Goal: Task Accomplishment & Management: Manage account settings

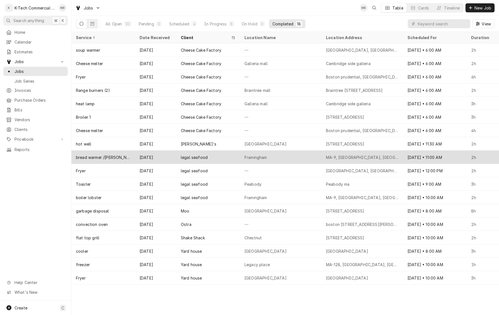
click at [233, 160] on div "legal seafood" at bounding box center [209, 157] width 64 height 13
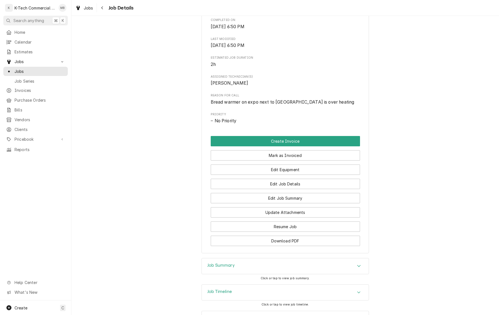
scroll to position [211, 0]
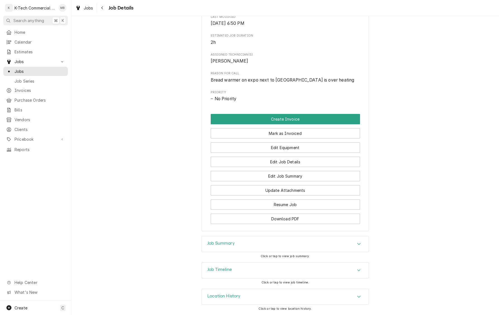
click at [254, 247] on div "Job Summary" at bounding box center [285, 244] width 167 height 16
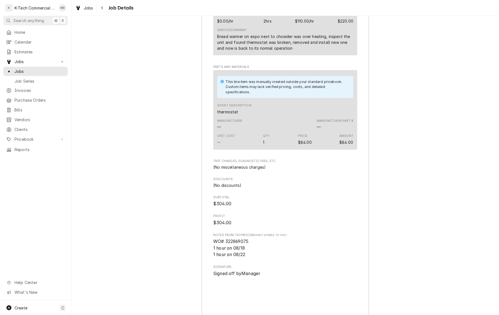
scroll to position [590, 0]
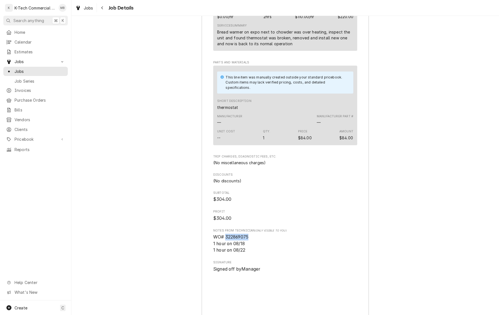
drag, startPoint x: 239, startPoint y: 244, endPoint x: 263, endPoint y: 243, distance: 24.3
click at [263, 243] on span "WO# 322869075 1 hour on 08/18 1 hour on 08/22" at bounding box center [285, 244] width 144 height 20
copy span "322869075"
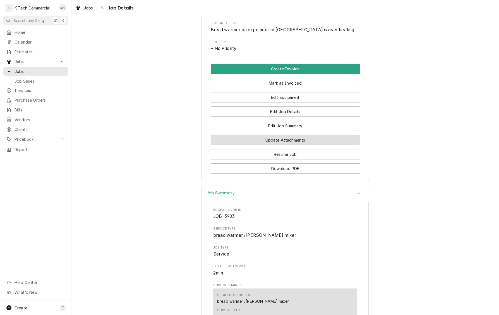
scroll to position [253, 0]
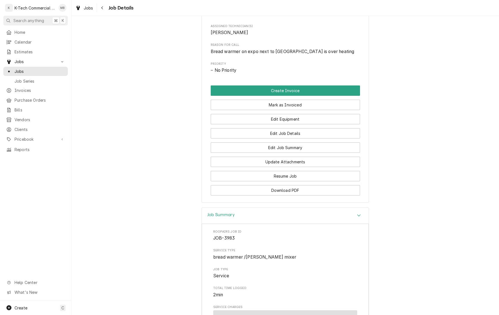
click at [298, 109] on button "Mark as Invoiced" at bounding box center [285, 105] width 149 height 10
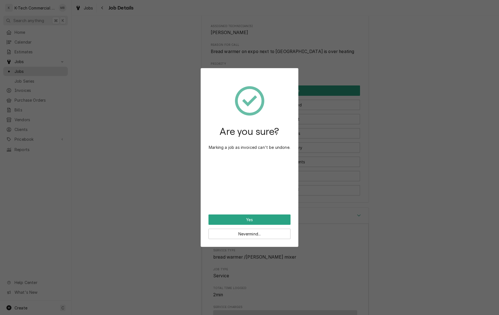
click at [258, 219] on button "Yes" at bounding box center [250, 220] width 82 height 10
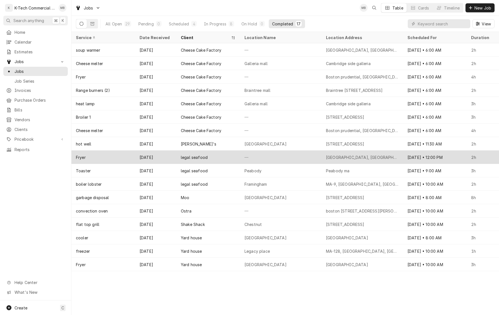
click at [363, 154] on div "[GEOGRAPHIC_DATA], [GEOGRAPHIC_DATA], [GEOGRAPHIC_DATA]" at bounding box center [362, 157] width 73 height 6
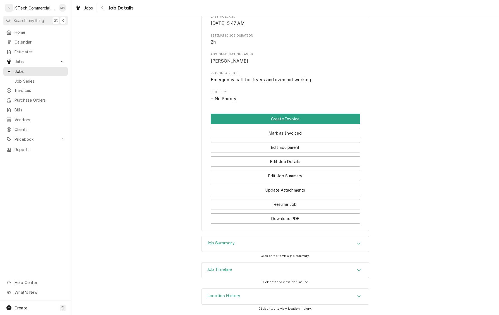
scroll to position [221, 0]
click at [314, 239] on div "Job Summary" at bounding box center [285, 244] width 167 height 16
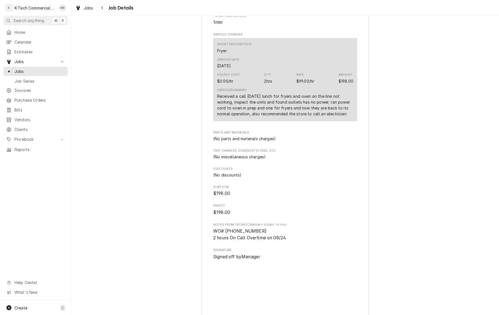
scroll to position [521, 0]
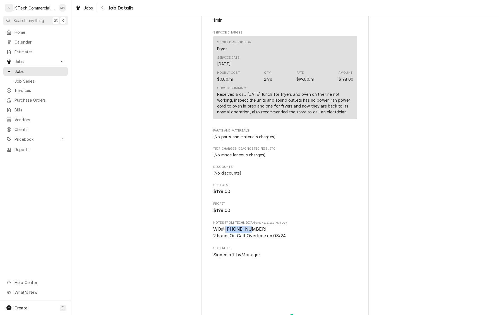
drag, startPoint x: 226, startPoint y: 236, endPoint x: 260, endPoint y: 234, distance: 33.6
click at [260, 234] on span "WO# 323559209 2 hours On Call Overtime on 08/24" at bounding box center [285, 232] width 144 height 13
copy span "323559209"
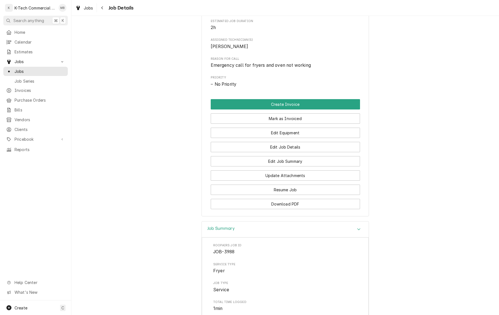
scroll to position [228, 0]
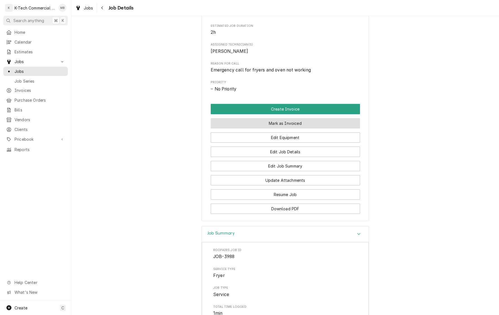
click at [278, 128] on button "Mark as Invoiced" at bounding box center [285, 123] width 149 height 10
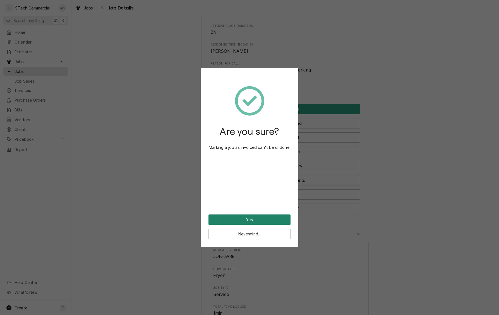
click at [254, 219] on button "Yes" at bounding box center [250, 220] width 82 height 10
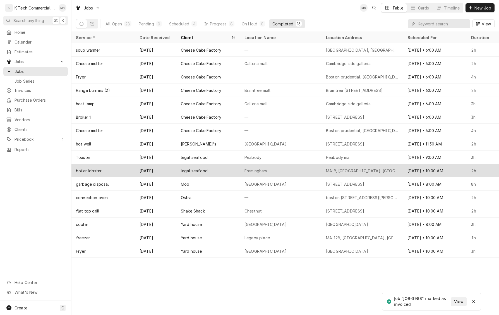
click at [356, 173] on div "MA-9, Framingham, MA" at bounding box center [362, 171] width 73 height 6
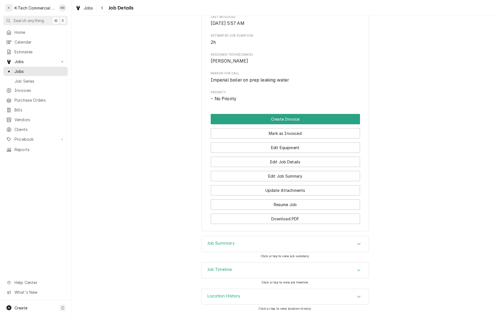
click at [289, 244] on div "Job Summary" at bounding box center [285, 244] width 167 height 16
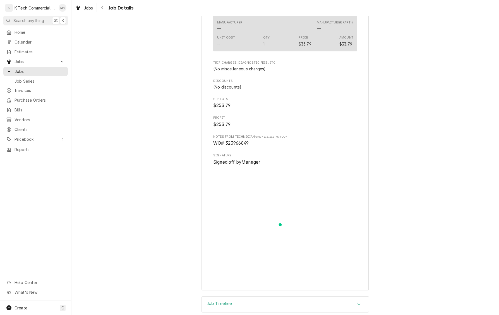
scroll to position [699, 0]
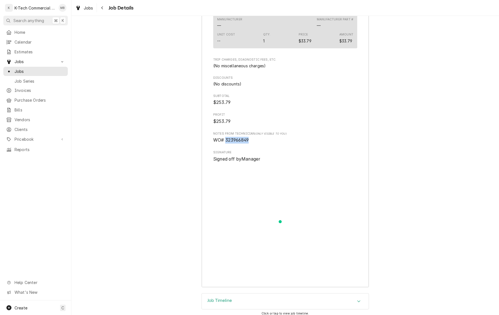
drag, startPoint x: 226, startPoint y: 146, endPoint x: 264, endPoint y: 146, distance: 38.0
click at [264, 144] on span "WO# 323966849" at bounding box center [285, 140] width 144 height 7
copy span "323966849"
click at [101, 7] on icon "Navigate back" at bounding box center [102, 8] width 3 height 4
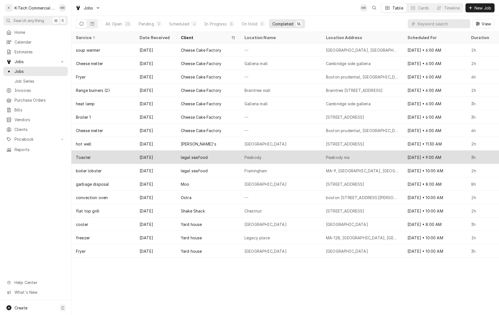
click at [266, 153] on div "Peabody" at bounding box center [281, 157] width 82 height 13
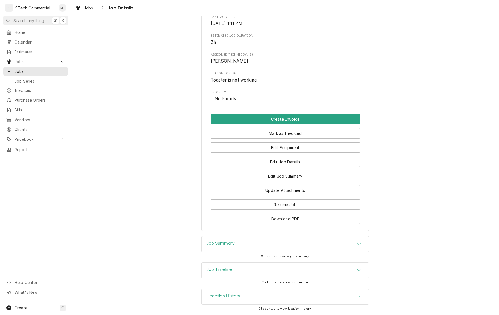
click at [252, 243] on div "Job Summary" at bounding box center [285, 244] width 167 height 16
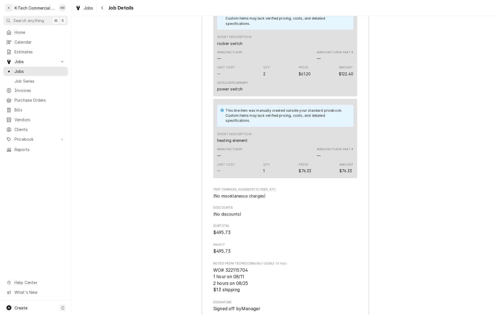
scroll to position [723, 0]
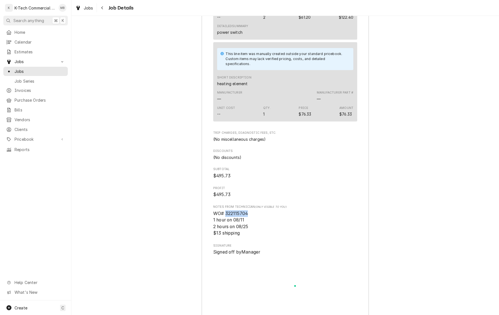
drag, startPoint x: 226, startPoint y: 222, endPoint x: 266, endPoint y: 223, distance: 39.7
click at [266, 223] on span "WO# 322115704 1 hour on 08/11 2 hours on 08/25 $13 shipping" at bounding box center [285, 223] width 144 height 27
copy span "322115704"
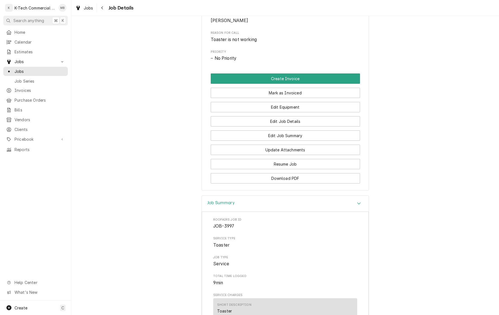
scroll to position [277, 0]
drag, startPoint x: 279, startPoint y: 97, endPoint x: 280, endPoint y: 156, distance: 59.8
click at [279, 97] on button "Mark as Invoiced" at bounding box center [285, 94] width 149 height 10
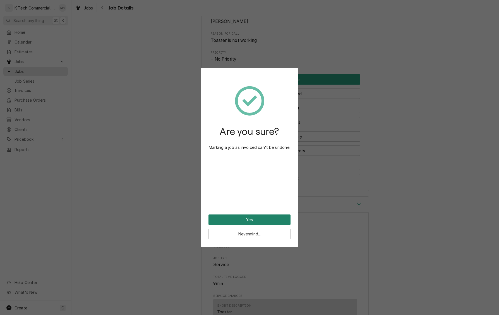
click at [270, 218] on button "Yes" at bounding box center [250, 220] width 82 height 10
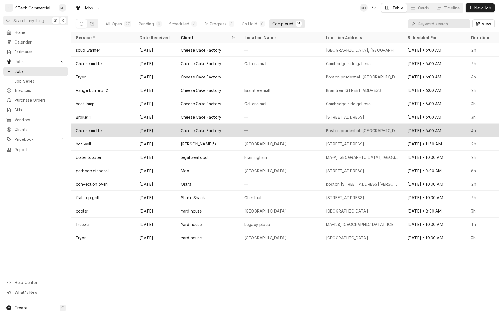
click at [306, 129] on div "—" at bounding box center [281, 130] width 82 height 13
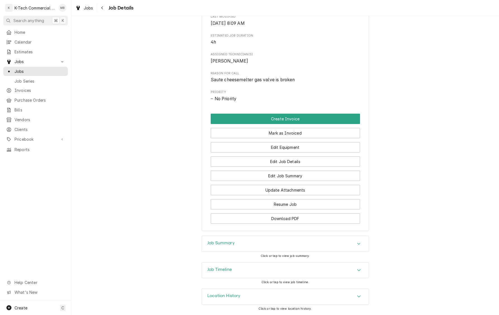
click at [277, 243] on div "Job Summary" at bounding box center [285, 244] width 167 height 16
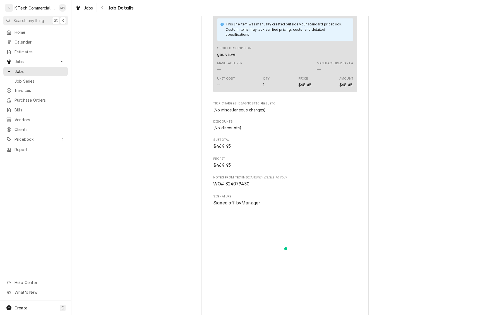
scroll to position [630, 0]
drag, startPoint x: 227, startPoint y: 191, endPoint x: 274, endPoint y: 192, distance: 47.2
click at [274, 188] on span "WO# 324079430" at bounding box center [285, 184] width 144 height 7
copy span "324079430"
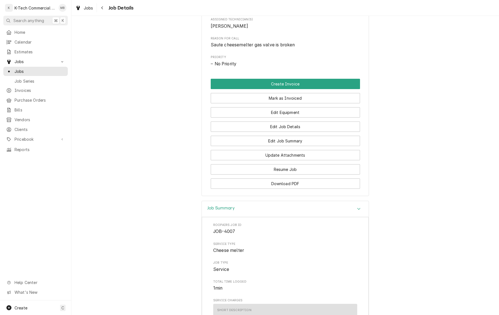
scroll to position [252, 0]
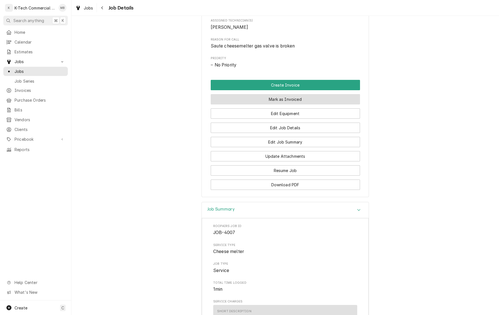
click at [286, 102] on button "Mark as Invoiced" at bounding box center [285, 99] width 149 height 10
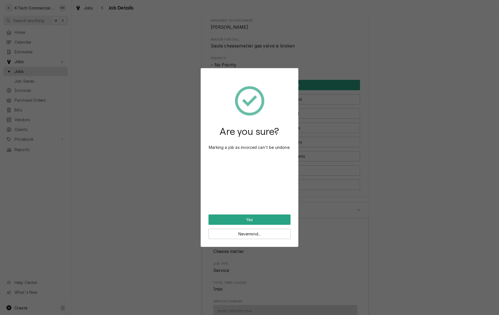
click at [256, 220] on button "Yes" at bounding box center [250, 220] width 82 height 10
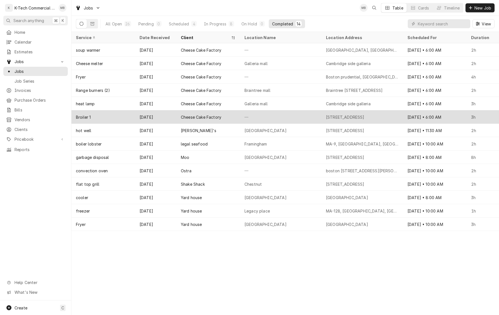
click at [304, 117] on div "—" at bounding box center [281, 116] width 82 height 13
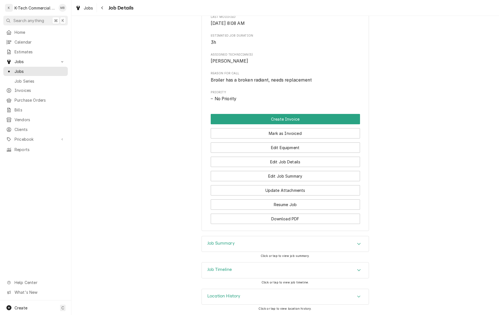
click at [269, 243] on div "Job Summary" at bounding box center [285, 244] width 167 height 16
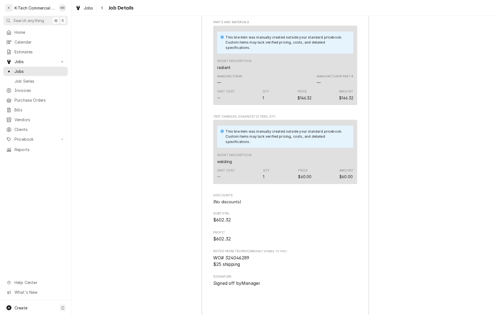
scroll to position [624, 0]
drag, startPoint x: 226, startPoint y: 270, endPoint x: 275, endPoint y: 267, distance: 49.8
click at [275, 267] on span "WO# 324046289 $25 shipping" at bounding box center [285, 260] width 144 height 13
copy span "324046289"
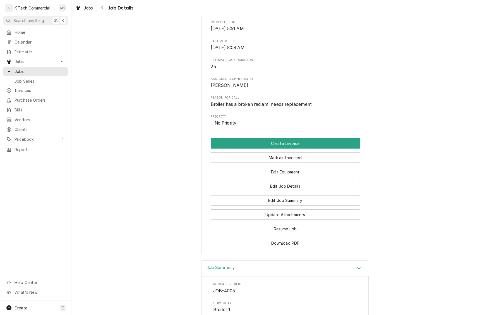
scroll to position [178, 0]
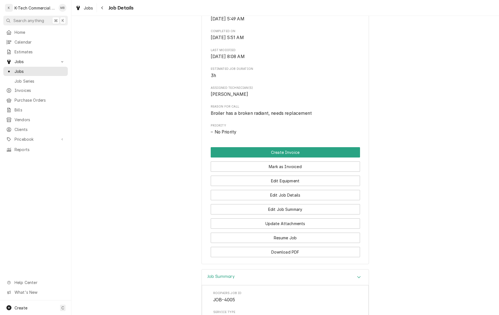
drag, startPoint x: 307, startPoint y: 176, endPoint x: 300, endPoint y: 183, distance: 9.7
click at [307, 172] on button "Mark as Invoiced" at bounding box center [285, 166] width 149 height 10
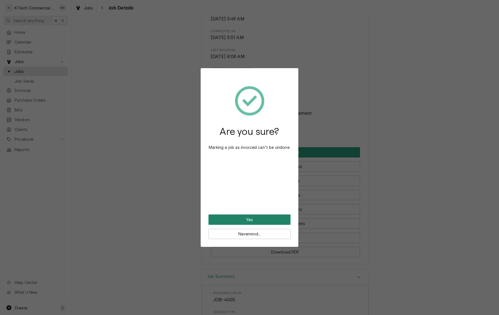
click at [264, 220] on button "Yes" at bounding box center [250, 220] width 82 height 10
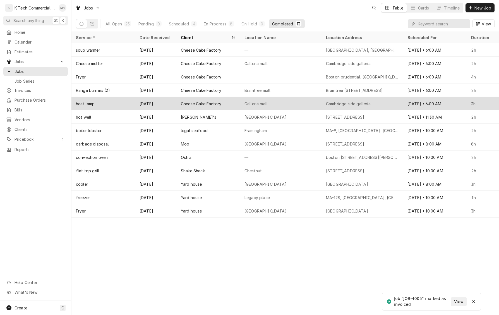
click at [290, 102] on div "Galleria mall" at bounding box center [281, 103] width 82 height 13
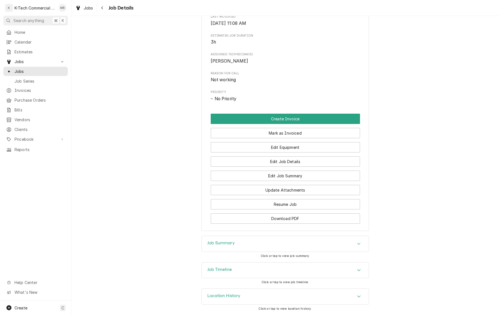
click at [271, 240] on div "Job Summary" at bounding box center [285, 244] width 167 height 16
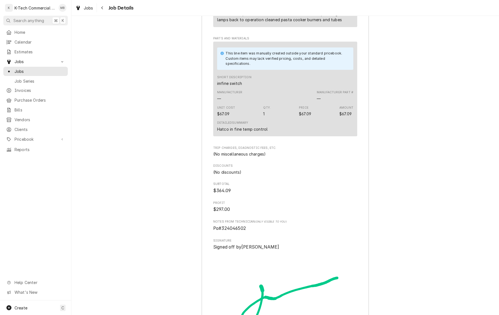
scroll to position [609, 0]
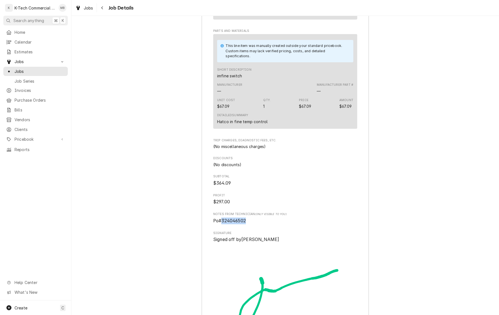
drag, startPoint x: 221, startPoint y: 227, endPoint x: 262, endPoint y: 228, distance: 40.5
click at [262, 224] on span "Po#324046502" at bounding box center [285, 221] width 144 height 7
copy span "324046502"
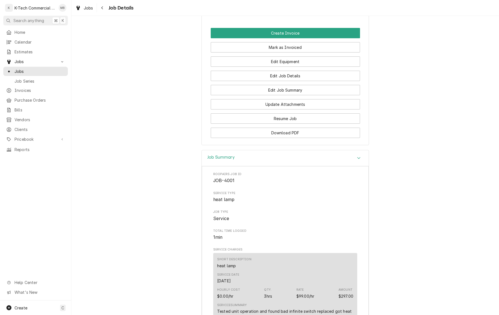
scroll to position [297, 0]
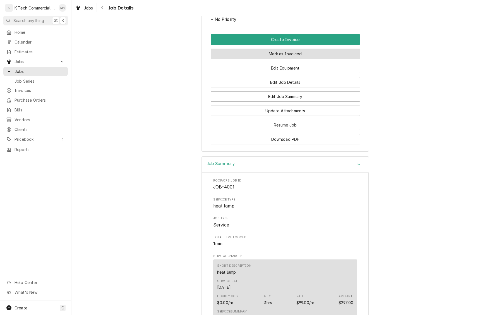
click at [294, 56] on button "Mark as Invoiced" at bounding box center [285, 54] width 149 height 10
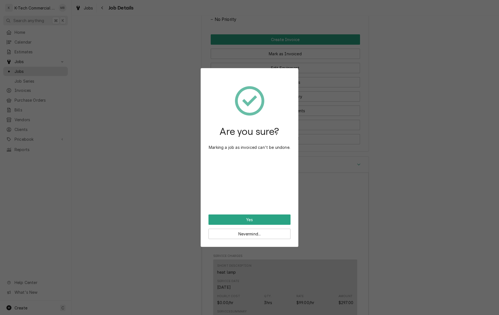
click at [262, 218] on button "Yes" at bounding box center [250, 220] width 82 height 10
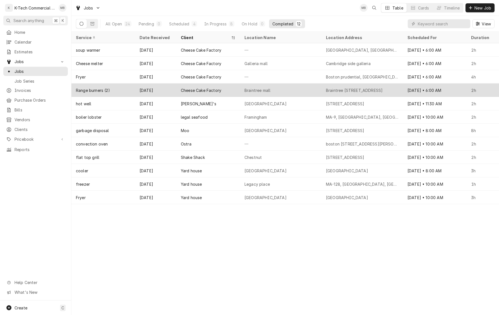
click at [310, 89] on div "Braintree mall" at bounding box center [281, 90] width 82 height 13
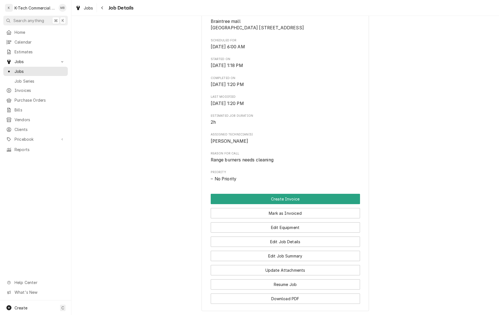
scroll to position [139, 0]
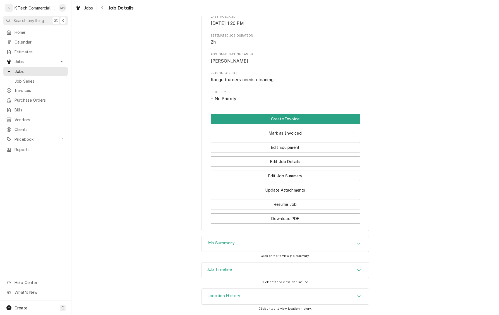
click at [274, 244] on div "Job Summary" at bounding box center [285, 244] width 167 height 16
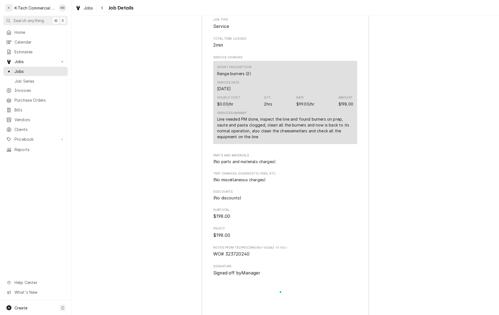
scroll to position [526, 0]
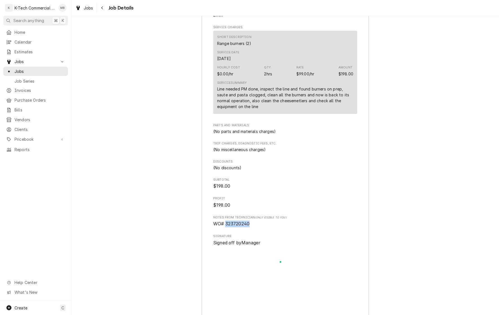
drag, startPoint x: 226, startPoint y: 237, endPoint x: 268, endPoint y: 237, distance: 41.3
click at [266, 227] on span "WO# 323720240" at bounding box center [285, 224] width 144 height 7
copy span "323720240"
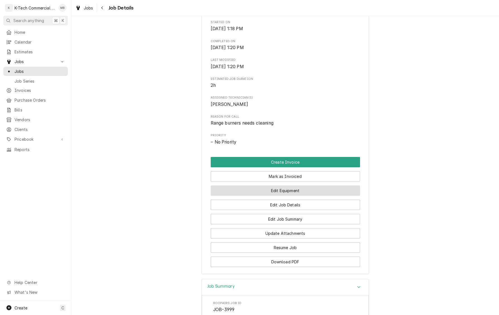
scroll to position [176, 0]
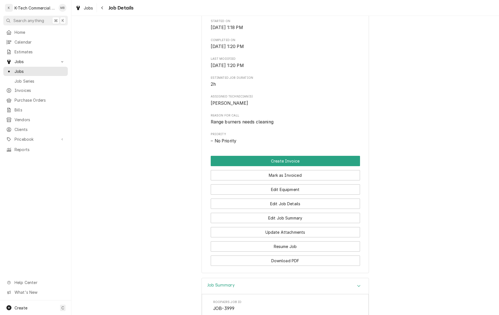
drag, startPoint x: 290, startPoint y: 184, endPoint x: 256, endPoint y: 218, distance: 48.2
click at [290, 180] on button "Mark as Invoiced" at bounding box center [285, 175] width 149 height 10
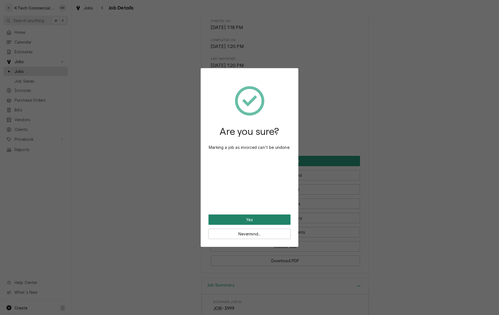
click at [252, 217] on button "Yes" at bounding box center [250, 220] width 82 height 10
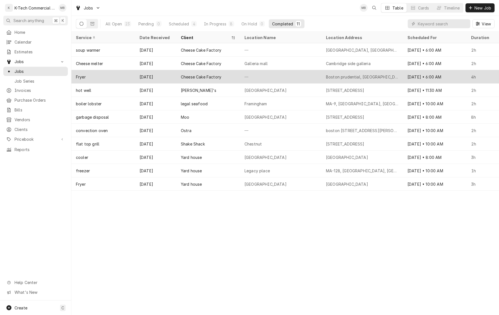
click at [342, 78] on div "Boston prudential, [GEOGRAPHIC_DATA], [GEOGRAPHIC_DATA]" at bounding box center [362, 77] width 73 height 6
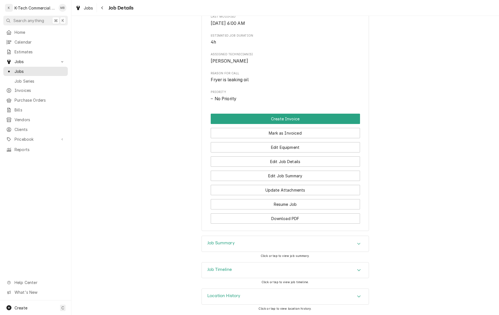
click at [284, 239] on div "Job Summary" at bounding box center [285, 244] width 167 height 16
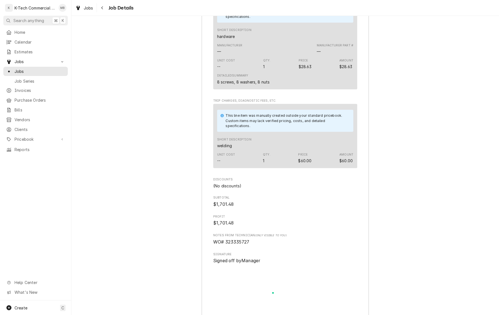
scroll to position [825, 0]
drag, startPoint x: 226, startPoint y: 248, endPoint x: 266, endPoint y: 247, distance: 40.5
click at [266, 245] on span "WO# 323335727" at bounding box center [285, 241] width 144 height 7
copy span "323335727"
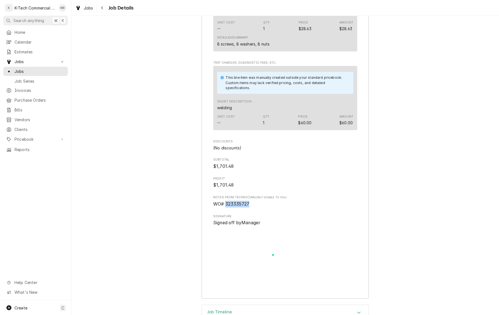
scroll to position [861, 0]
click at [103, 9] on icon "Navigate back" at bounding box center [102, 7] width 2 height 3
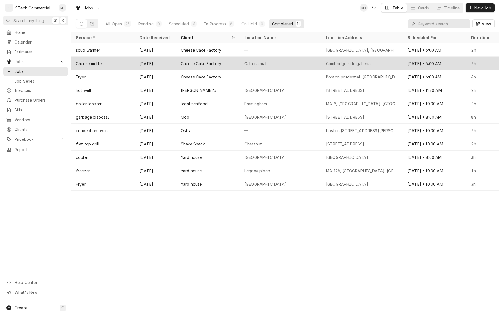
click at [342, 64] on div "Cambridge side galleria" at bounding box center [348, 64] width 45 height 6
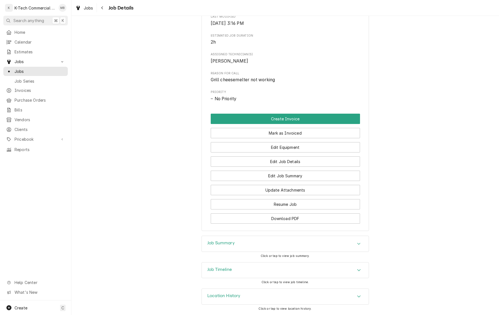
click at [261, 242] on div "Job Summary" at bounding box center [285, 244] width 167 height 16
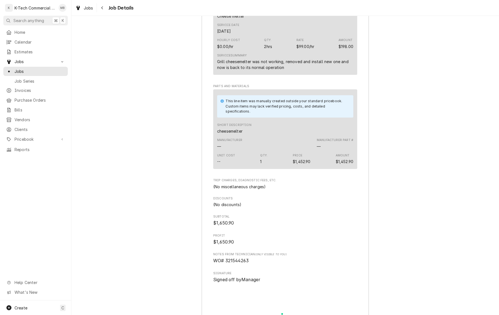
scroll to position [571, 0]
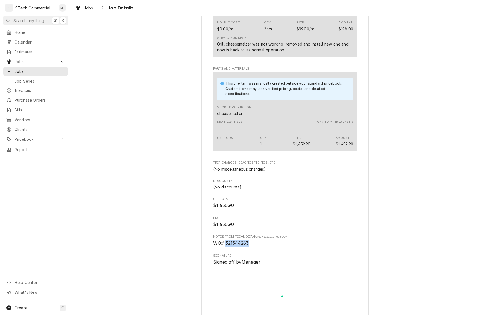
drag, startPoint x: 226, startPoint y: 250, endPoint x: 269, endPoint y: 250, distance: 42.5
click at [269, 247] on span "WO# 321544263" at bounding box center [285, 243] width 144 height 7
copy span "321544263"
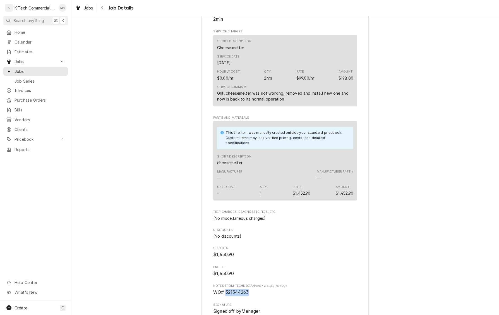
scroll to position [509, 0]
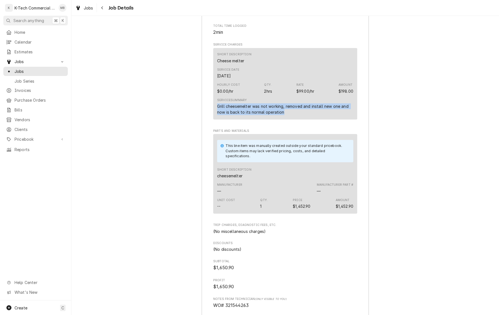
drag, startPoint x: 226, startPoint y: 111, endPoint x: 297, endPoint y: 118, distance: 71.5
click at [297, 118] on div "Short Description Cheese melter Service Date Jul 25, 2025 Hourly Cost $0.00/hr …" at bounding box center [285, 84] width 144 height 72
copy div "Grill cheesemelter was not working, removed and install new one and now is back…"
drag, startPoint x: 497, startPoint y: 125, endPoint x: 181, endPoint y: 117, distance: 315.4
click at [181, 117] on div "Job Summary Roopairs Job ID JOB-3915 Service Type Cheese melter Job Type Servic…" at bounding box center [286, 175] width 428 height 461
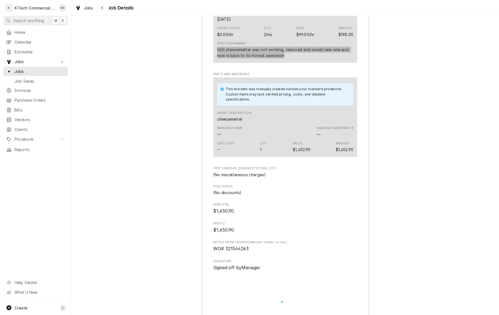
scroll to position [567, 0]
click at [103, 7] on icon "Navigate back" at bounding box center [102, 8] width 3 height 4
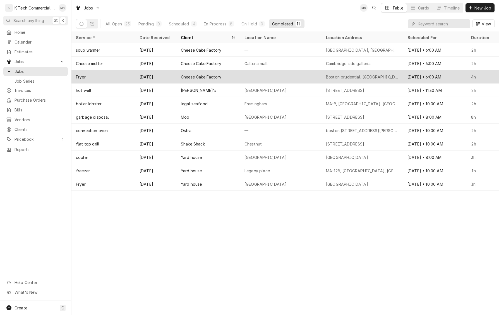
click at [298, 73] on div "—" at bounding box center [281, 76] width 82 height 13
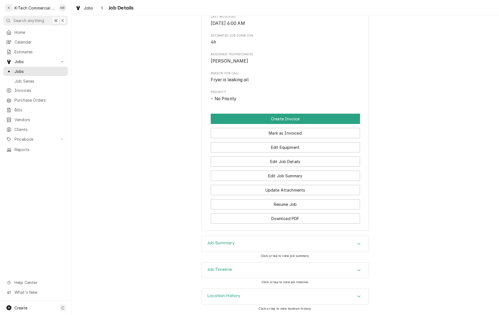
click at [309, 241] on div "Job Summary" at bounding box center [285, 244] width 167 height 16
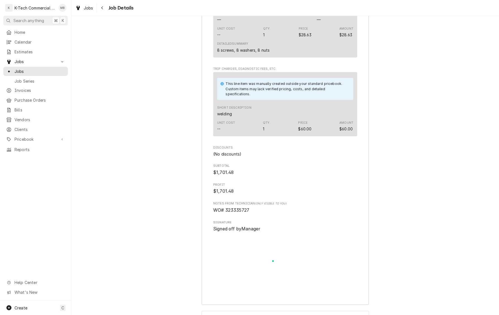
scroll to position [858, 0]
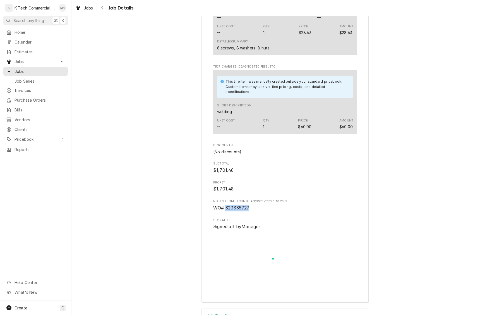
drag, startPoint x: 230, startPoint y: 215, endPoint x: 271, endPoint y: 215, distance: 41.1
click at [271, 211] on span "WO# 323335727" at bounding box center [285, 208] width 144 height 7
copy span "323335727"
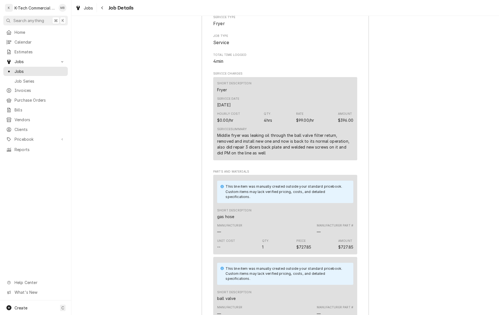
scroll to position [473, 0]
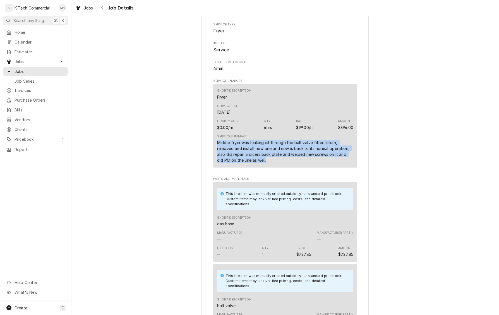
drag, startPoint x: 218, startPoint y: 149, endPoint x: 261, endPoint y: 166, distance: 45.9
click at [261, 163] on div "Middle fryer was leaking oil through the ball valve filter return, removed and …" at bounding box center [285, 151] width 136 height 23
copy div "Middle fryer was leaking oil through the ball valve filter return, removed and …"
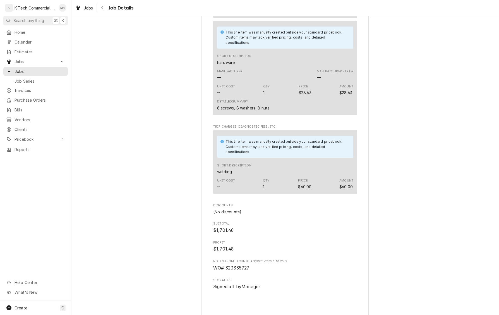
scroll to position [823, 0]
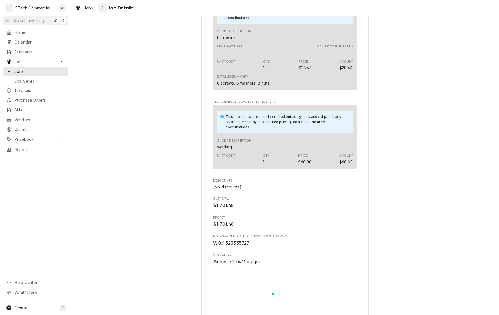
click at [103, 9] on icon "Navigate back" at bounding box center [102, 7] width 2 height 3
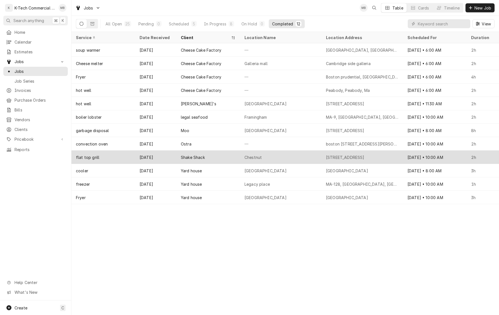
click at [279, 156] on div "Chestnut" at bounding box center [281, 157] width 82 height 13
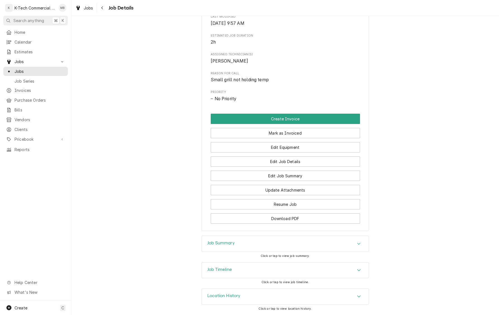
click at [247, 245] on div "Job Summary" at bounding box center [285, 244] width 167 height 16
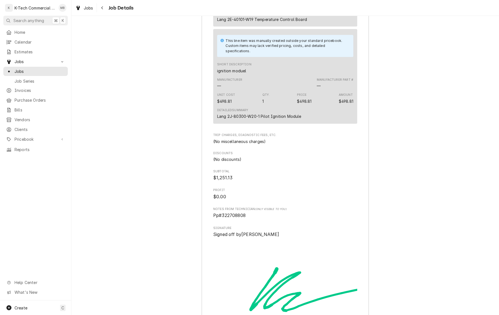
scroll to position [733, 0]
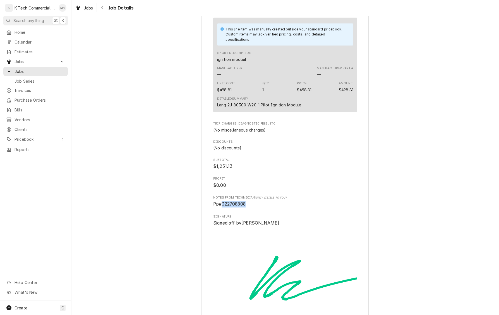
drag, startPoint x: 223, startPoint y: 220, endPoint x: 257, endPoint y: 218, distance: 34.4
click at [257, 208] on span "Pp#322708808" at bounding box center [285, 204] width 144 height 7
copy span "322708808"
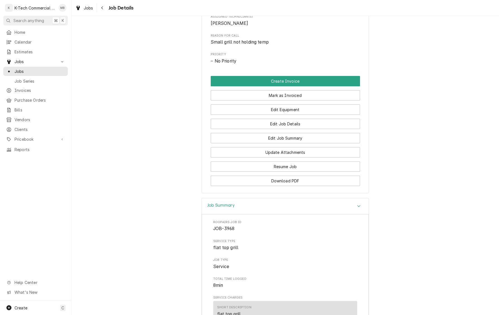
scroll to position [190, 0]
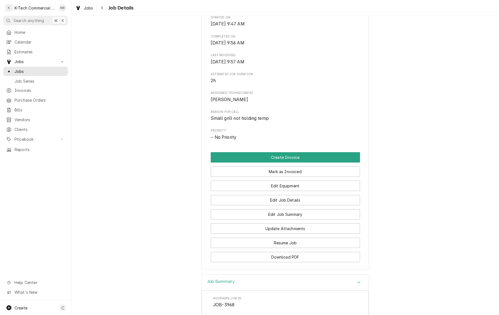
click at [293, 177] on button "Mark as Invoiced" at bounding box center [285, 171] width 149 height 10
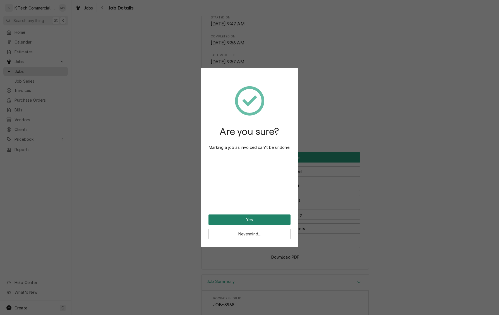
click at [254, 221] on button "Yes" at bounding box center [250, 220] width 82 height 10
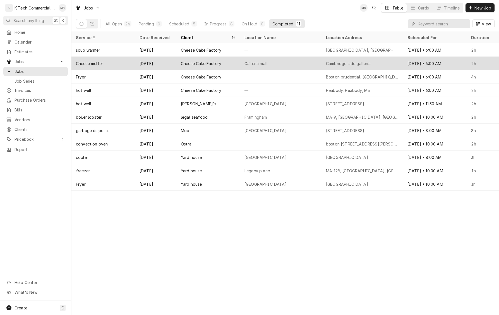
click at [347, 64] on div "Cambridge side galleria" at bounding box center [348, 64] width 45 height 6
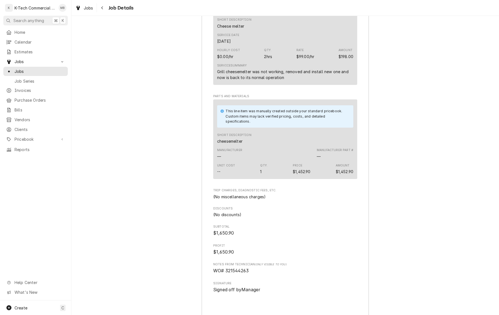
scroll to position [552, 0]
